Goal: Answer question/provide support: Share knowledge or assist other users

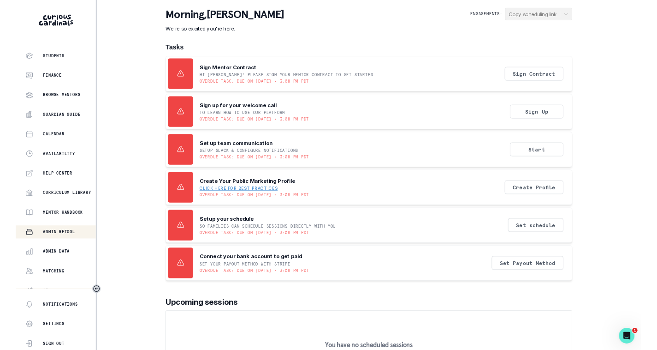
scroll to position [71, 0]
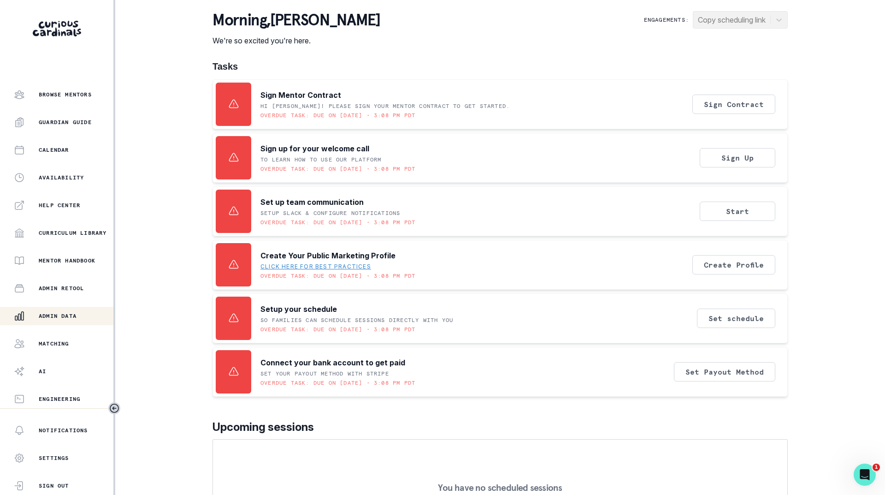
click at [59, 318] on p "Admin Data" at bounding box center [58, 315] width 38 height 7
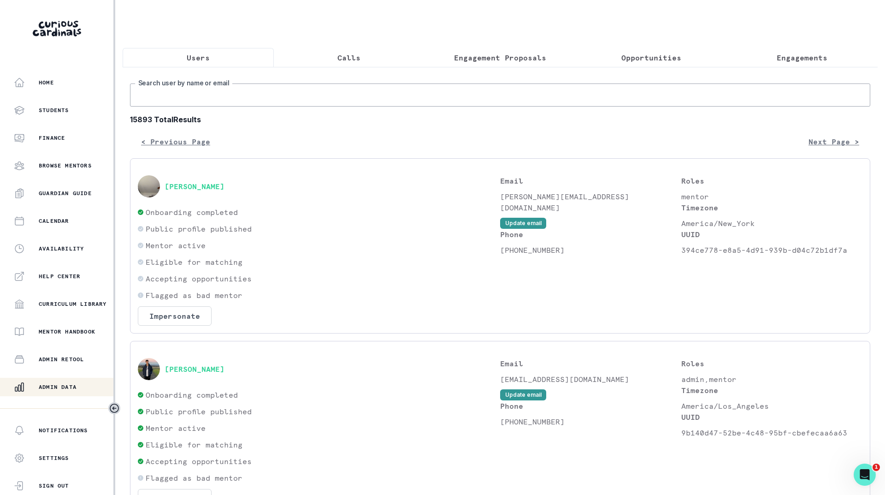
click at [213, 96] on input "Search user by name or email" at bounding box center [500, 94] width 741 height 23
type input "[PERSON_NAME]"
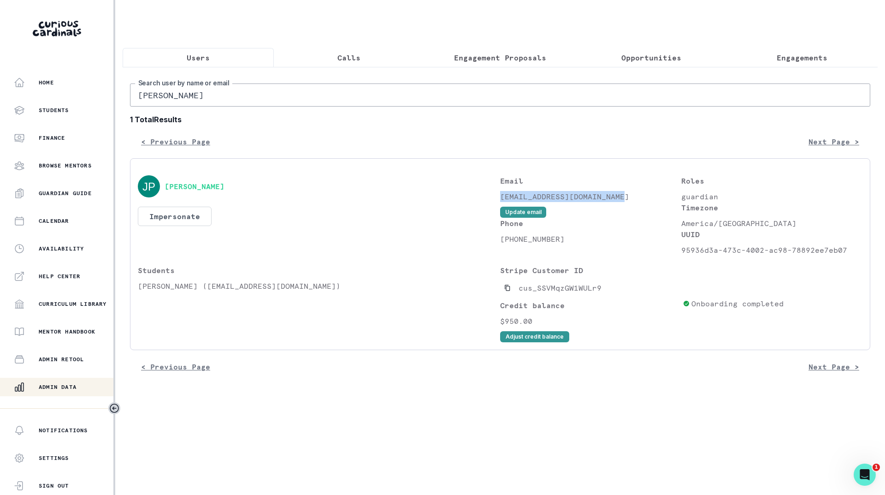
drag, startPoint x: 625, startPoint y: 202, endPoint x: 502, endPoint y: 207, distance: 122.8
click at [502, 202] on p "[EMAIL_ADDRESS][DOMAIN_NAME]" at bounding box center [590, 196] width 181 height 11
copy p "[EMAIL_ADDRESS][DOMAIN_NAME]"
click at [352, 291] on p "[PERSON_NAME] ([EMAIL_ADDRESS][DOMAIN_NAME])" at bounding box center [319, 285] width 362 height 11
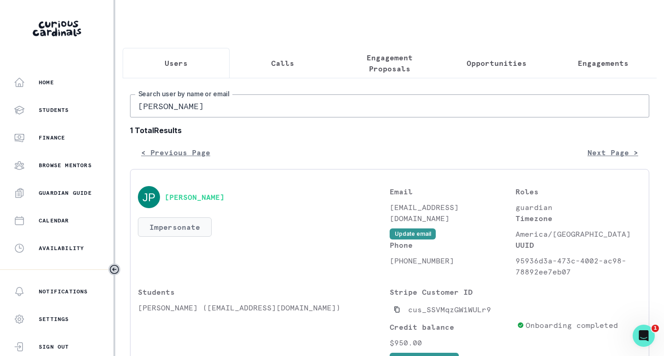
click at [187, 229] on button "Impersonate" at bounding box center [175, 227] width 74 height 19
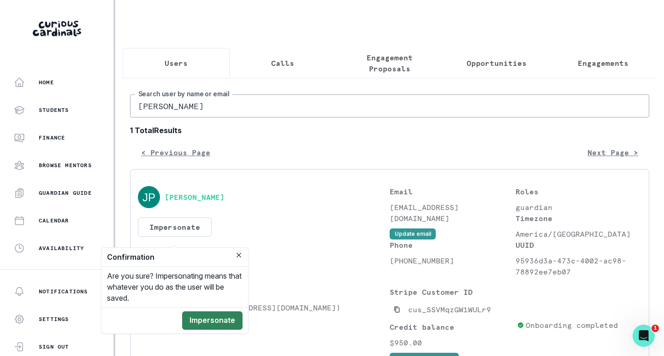
click at [219, 314] on button "Impersonate" at bounding box center [212, 321] width 60 height 18
